Goal: Use online tool/utility: Utilize a website feature to perform a specific function

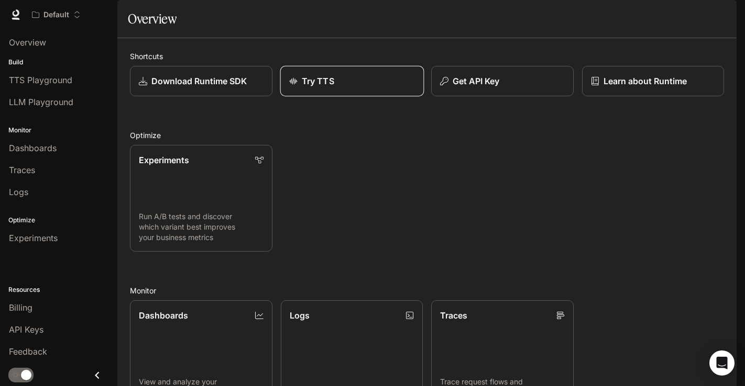
click at [292, 97] on link "Try TTS" at bounding box center [351, 81] width 143 height 31
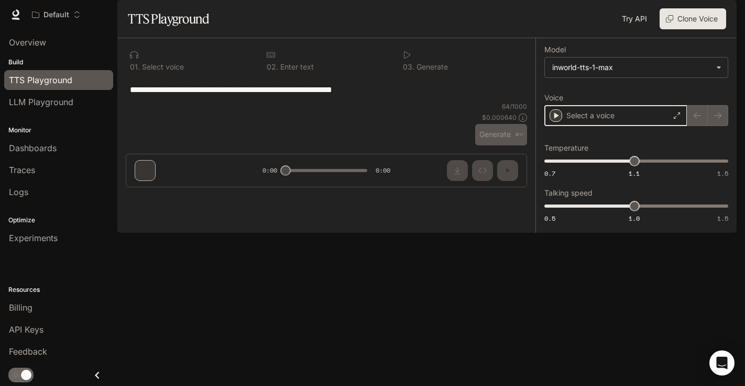
click at [557, 119] on icon "button" at bounding box center [556, 116] width 5 height 6
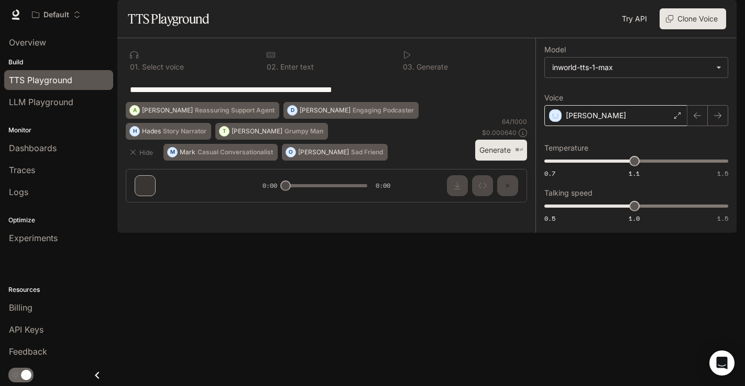
click at [622, 126] on div "[PERSON_NAME]" at bounding box center [615, 115] width 143 height 21
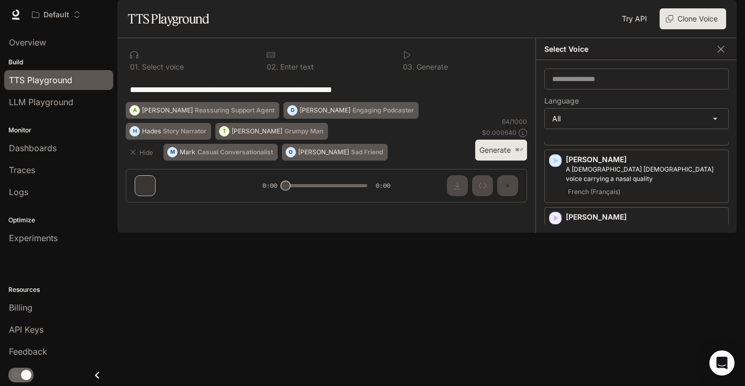
scroll to position [1623, 0]
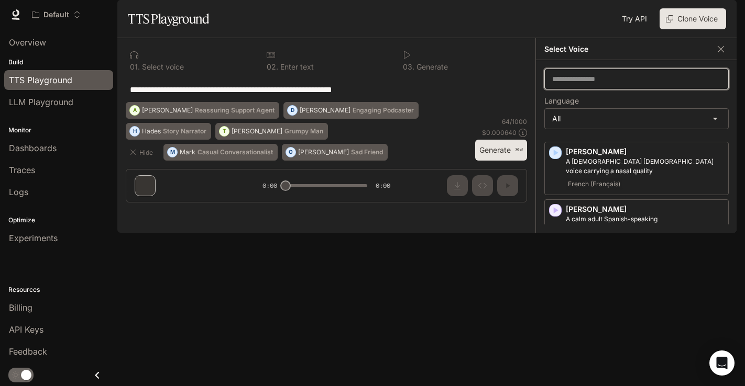
click at [599, 84] on input "text" at bounding box center [636, 79] width 183 height 10
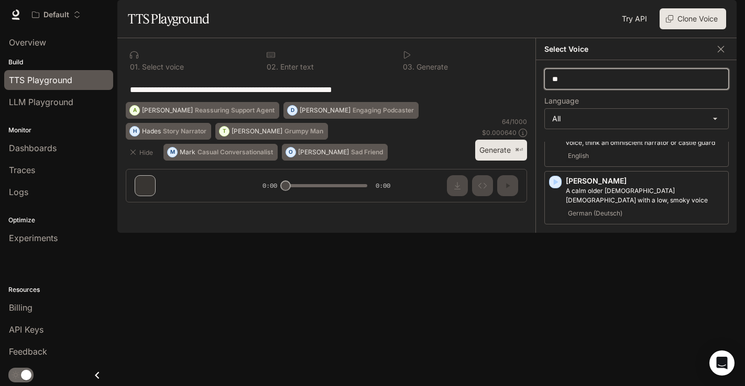
scroll to position [0, 0]
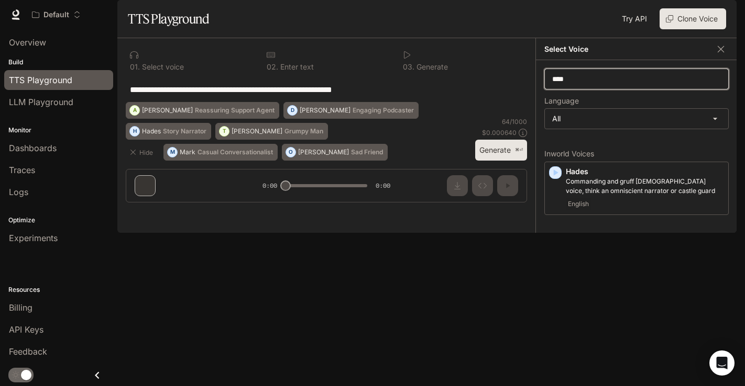
type input "*****"
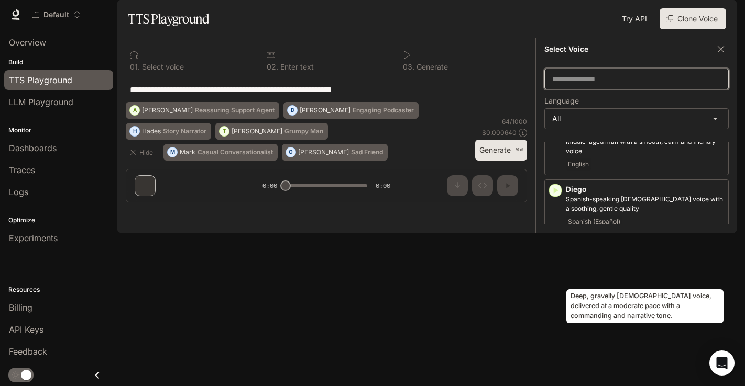
scroll to position [482, 0]
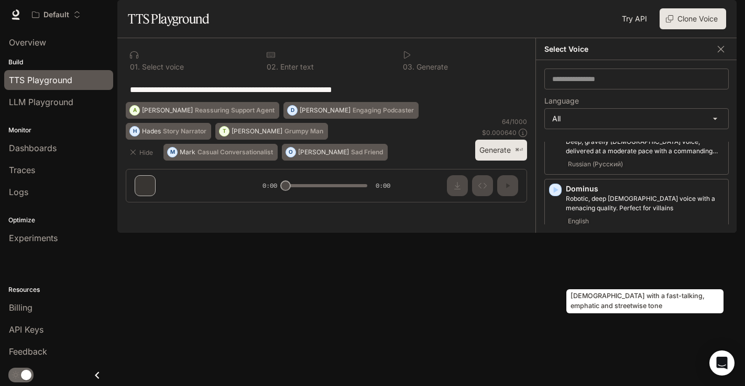
click at [576, 252] on p "[PERSON_NAME]" at bounding box center [645, 246] width 158 height 10
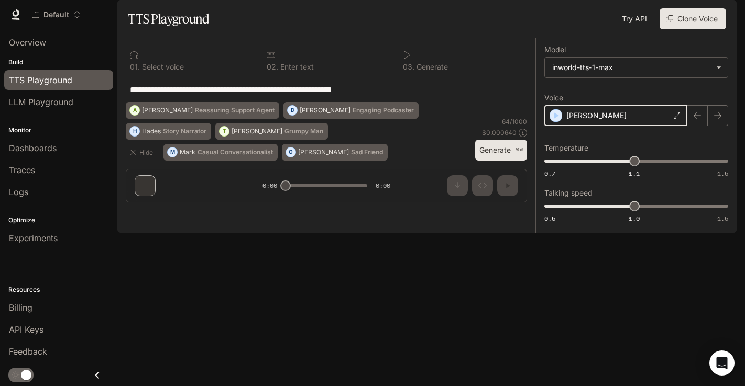
click at [553, 121] on icon "button" at bounding box center [555, 115] width 10 height 10
click at [674, 119] on icon at bounding box center [677, 116] width 6 height 6
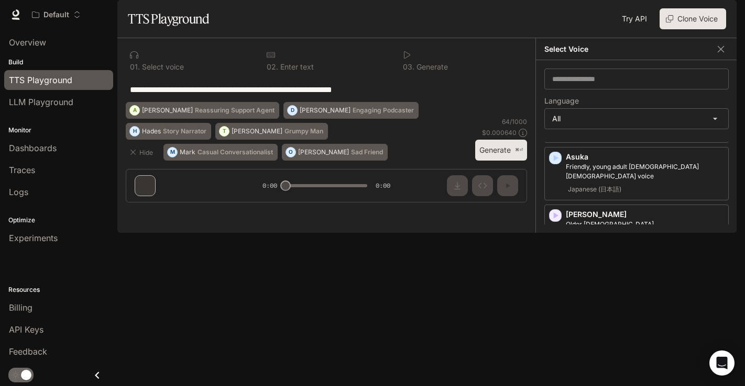
scroll to position [209, 0]
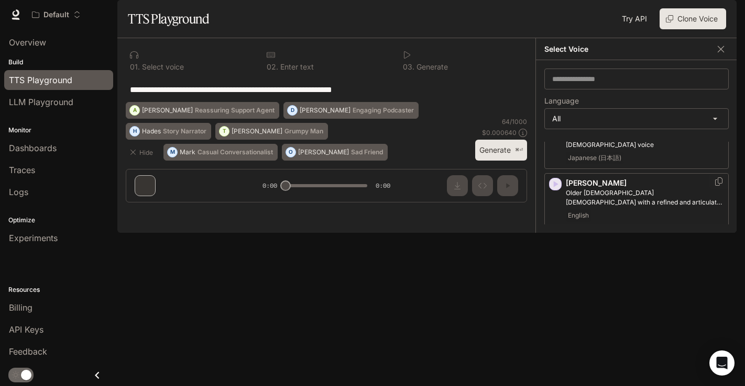
click at [553, 190] on icon "button" at bounding box center [555, 184] width 10 height 10
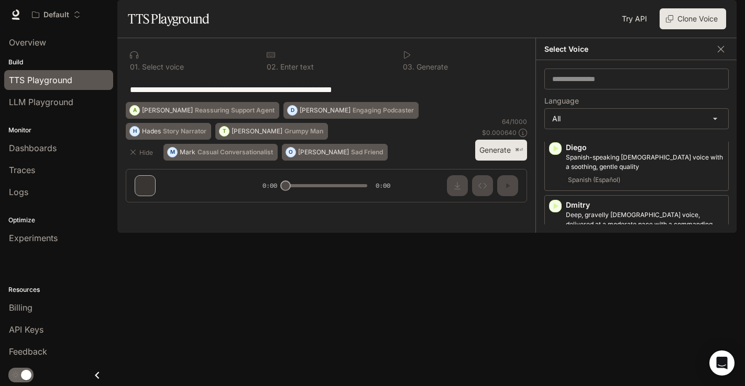
scroll to position [471, 0]
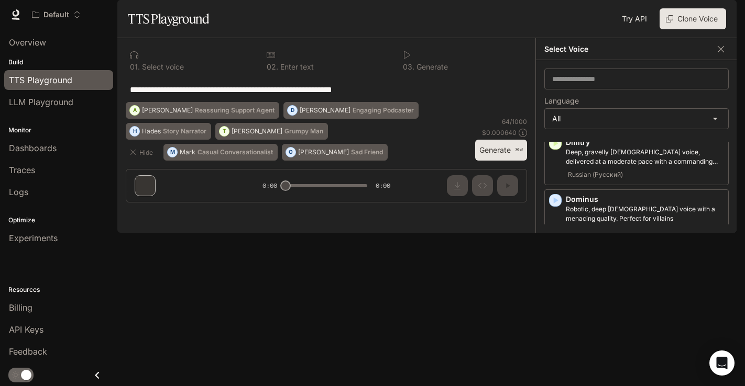
click at [554, 262] on icon "button" at bounding box center [556, 259] width 5 height 6
click at [556, 204] on icon "button" at bounding box center [556, 201] width 5 height 6
click at [557, 319] on icon "button" at bounding box center [556, 316] width 5 height 6
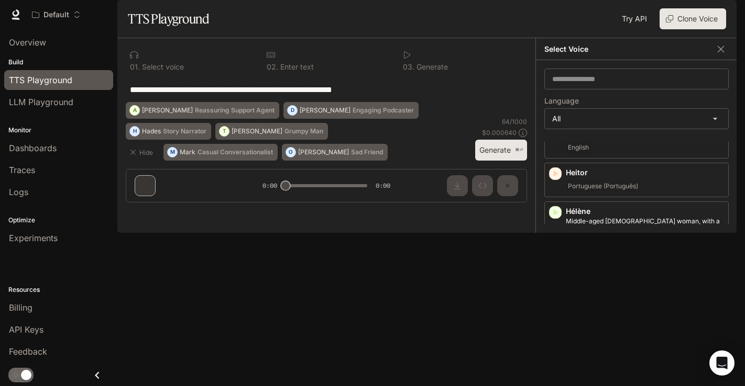
scroll to position [974, 0]
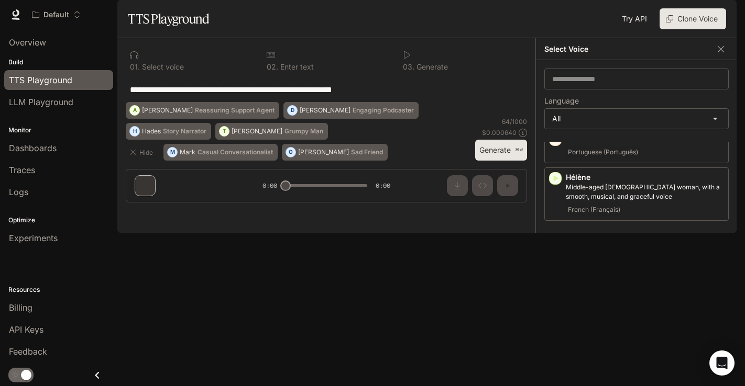
click at [557, 348] on icon "button" at bounding box center [556, 351] width 5 height 6
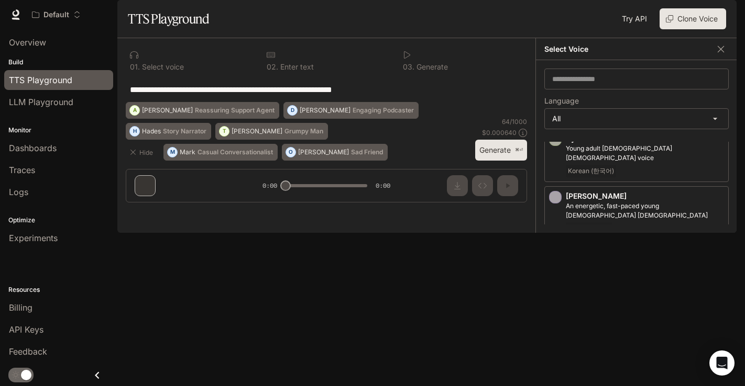
scroll to position [1079, 0]
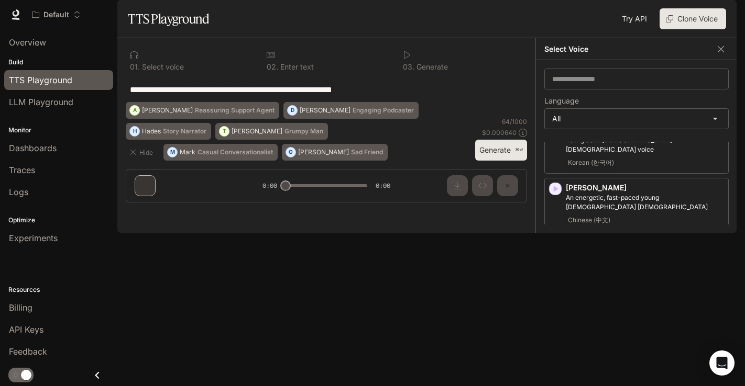
click at [554, 301] on icon "button" at bounding box center [556, 304] width 5 height 6
click at [555, 350] on div "Katrien [DEMOGRAPHIC_DATA] woman with an expressive voice Dutch (Nederlands)" at bounding box center [636, 376] width 184 height 53
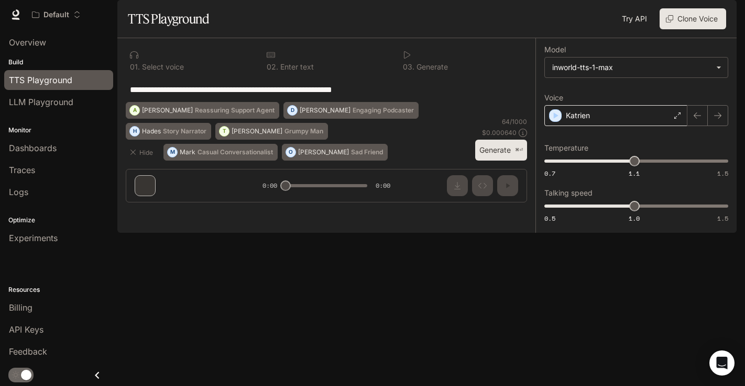
click at [679, 126] on div "Katrien" at bounding box center [615, 115] width 143 height 21
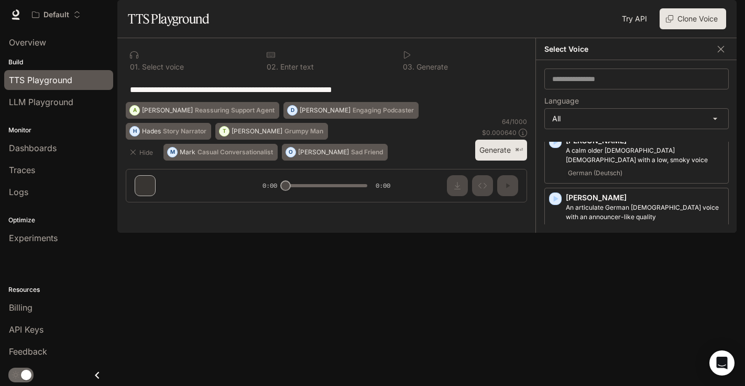
scroll to position [1634, 0]
click at [554, 351] on icon "button" at bounding box center [556, 354] width 5 height 6
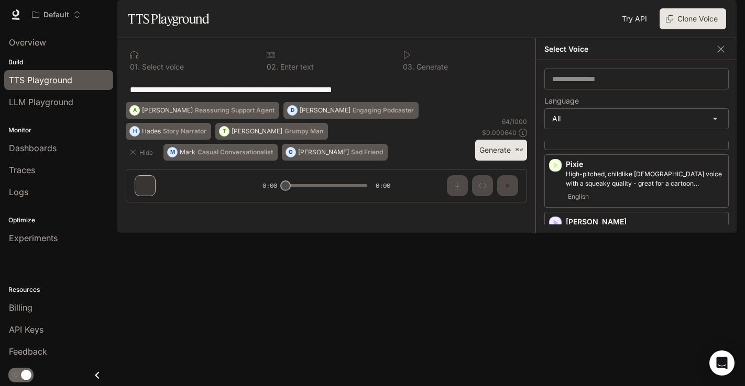
scroll to position [1990, 0]
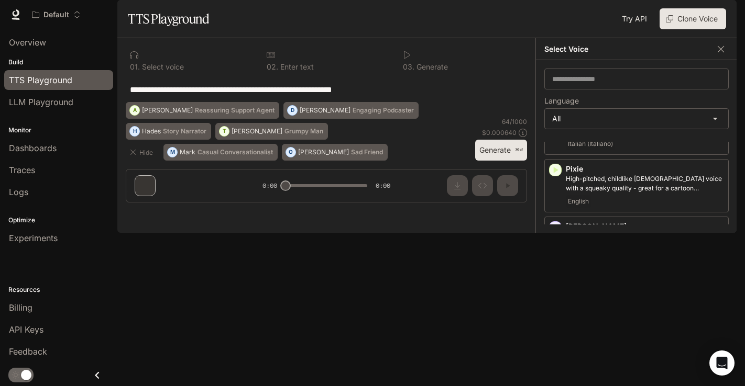
click at [552, 280] on icon "button" at bounding box center [555, 285] width 10 height 10
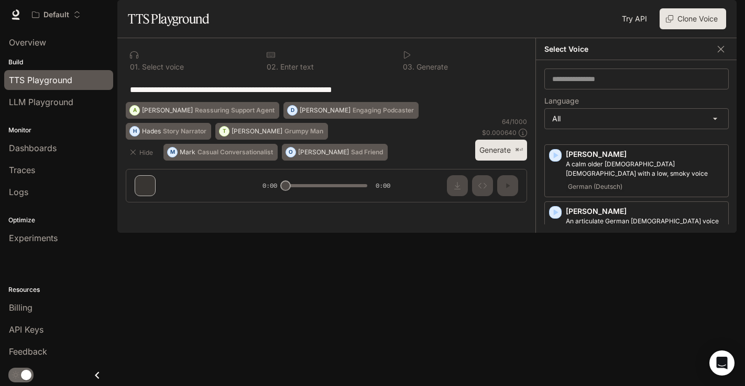
scroll to position [1142, 0]
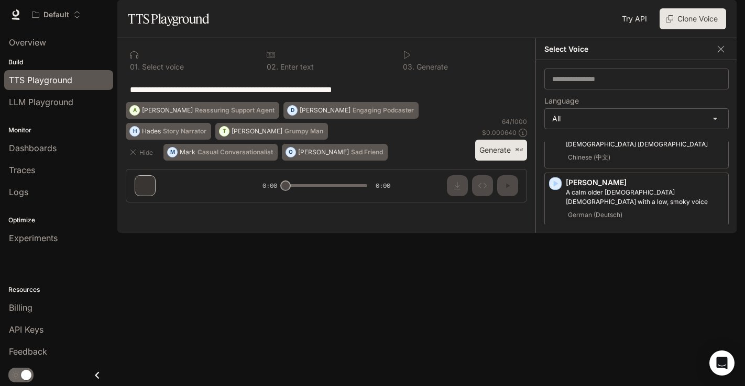
click at [555, 236] on icon "button" at bounding box center [555, 241] width 10 height 10
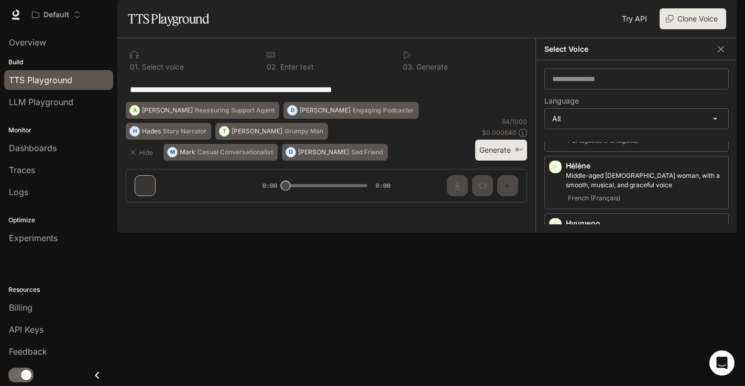
scroll to position [984, 0]
click at [552, 220] on icon "button" at bounding box center [555, 225] width 10 height 10
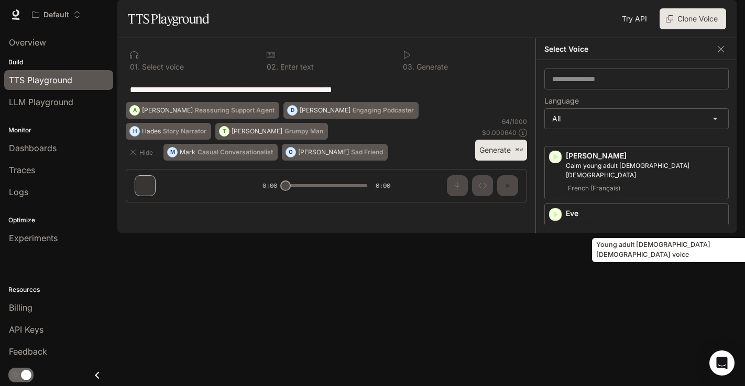
scroll to position [670, 0]
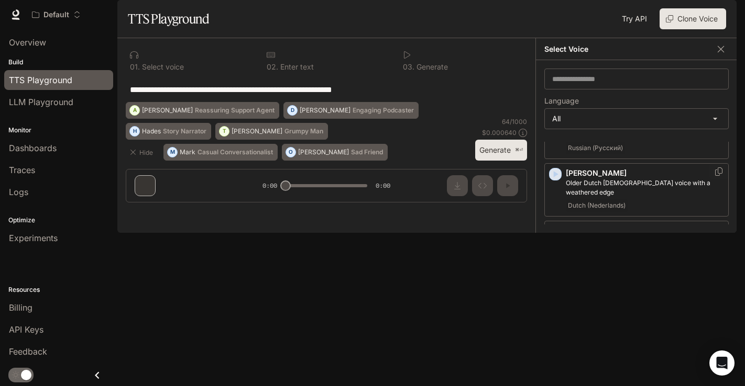
click at [557, 178] on icon "button" at bounding box center [556, 174] width 5 height 6
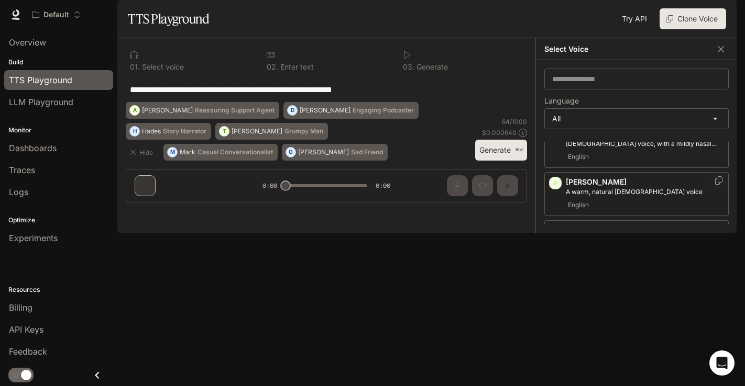
scroll to position [0, 0]
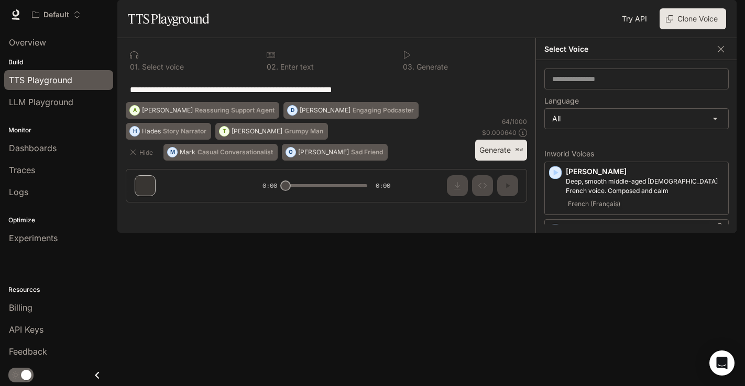
click at [549, 258] on div "[PERSON_NAME] and expressive mid-range [DEMOGRAPHIC_DATA] voice, with a mildly …" at bounding box center [636, 245] width 184 height 53
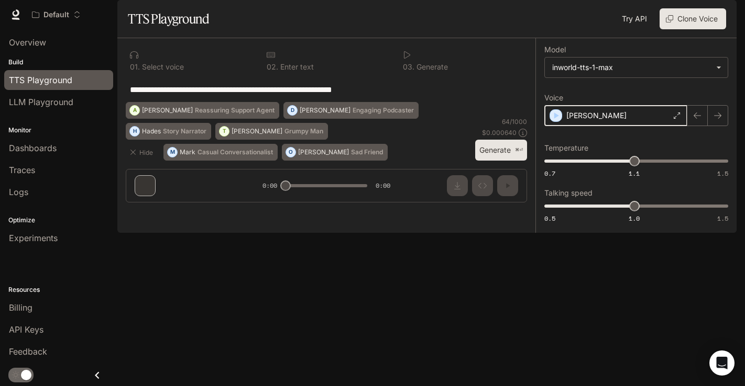
click at [555, 119] on icon "button" at bounding box center [556, 116] width 5 height 6
